Goal: Task Accomplishment & Management: Use online tool/utility

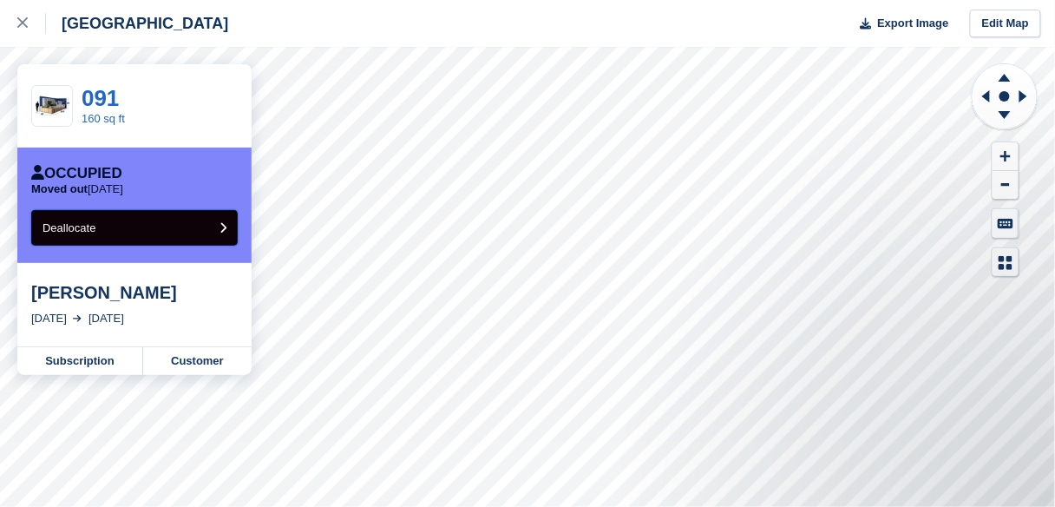
click at [152, 232] on button "Deallocate" at bounding box center [134, 228] width 207 height 36
click at [121, 231] on button "Deallocate" at bounding box center [134, 228] width 207 height 36
click at [146, 218] on button "Deallocate" at bounding box center [134, 228] width 207 height 36
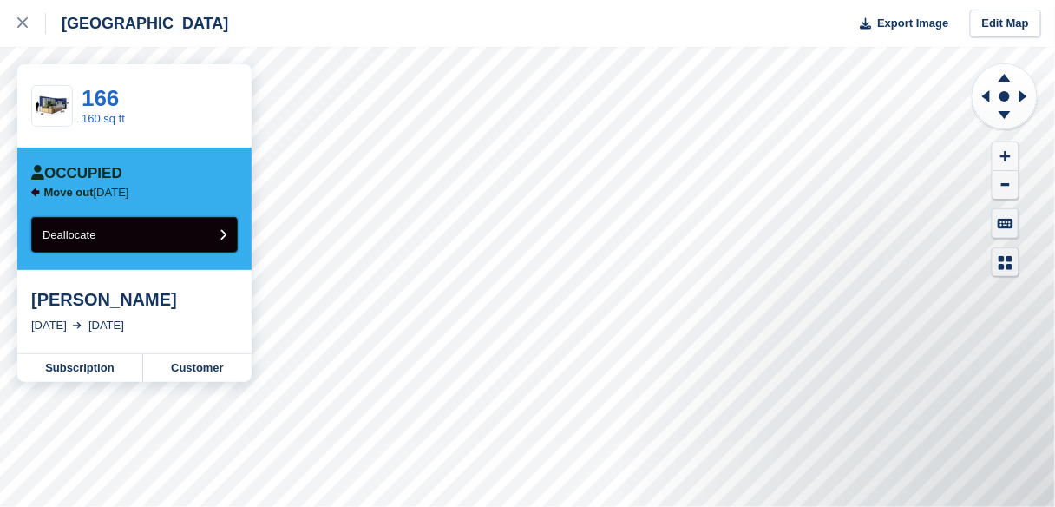
click at [180, 242] on button "Deallocate" at bounding box center [134, 235] width 207 height 36
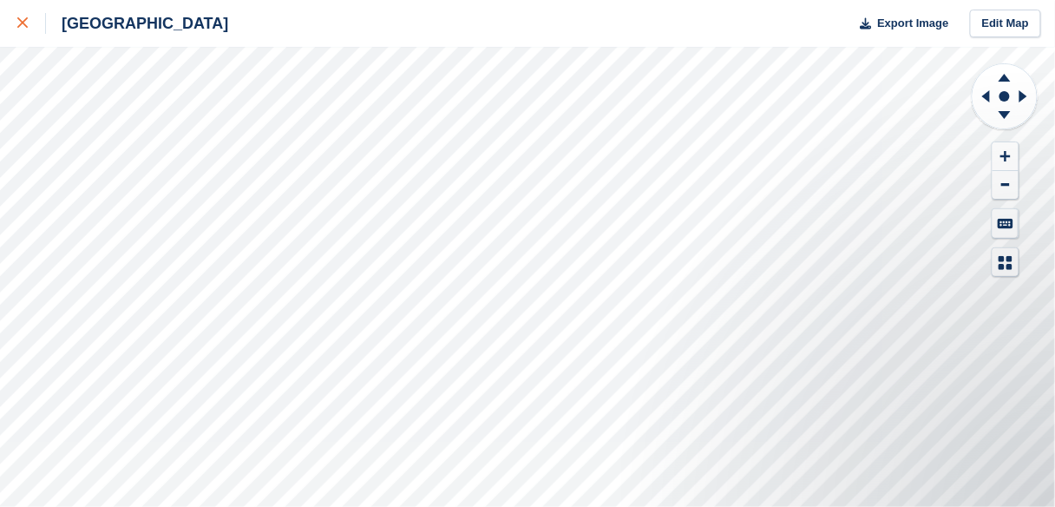
drag, startPoint x: 24, startPoint y: 25, endPoint x: 32, endPoint y: 31, distance: 9.9
click at [24, 26] on icon at bounding box center [22, 22] width 10 height 10
